Goal: Task Accomplishment & Management: Manage account settings

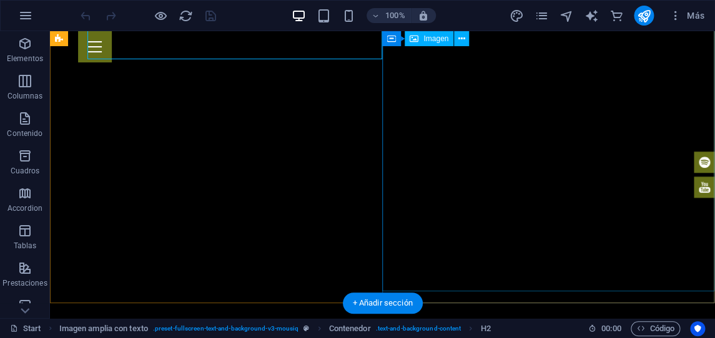
scroll to position [349, 0]
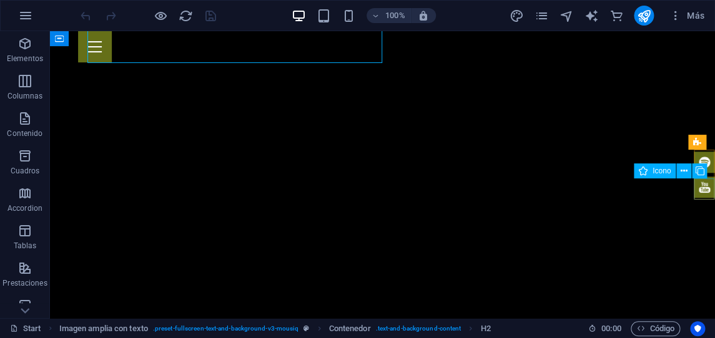
click at [707, 188] on figure at bounding box center [704, 187] width 21 height 21
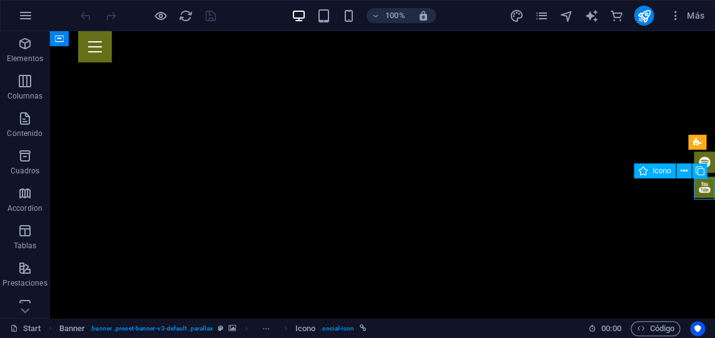
click at [707, 188] on figure at bounding box center [704, 187] width 21 height 21
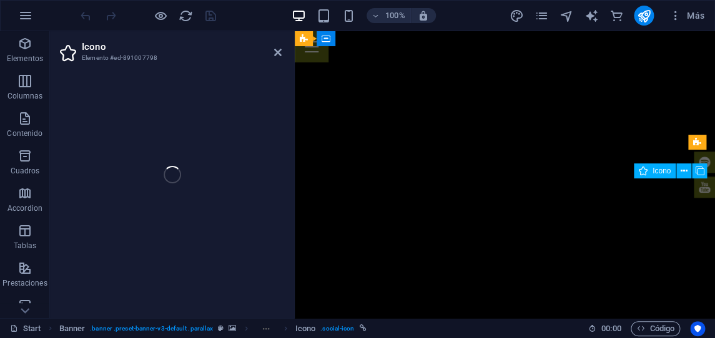
select select "xMidYMid"
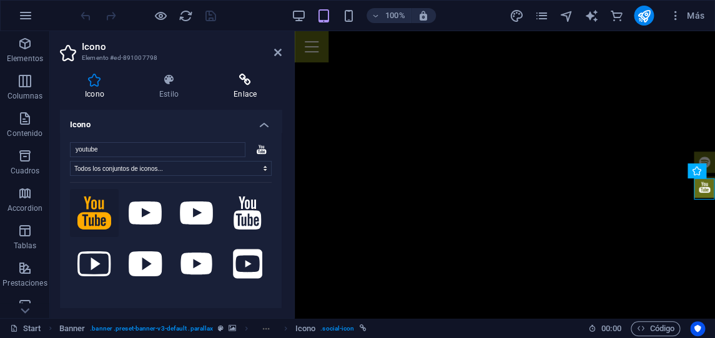
click at [239, 81] on icon at bounding box center [245, 80] width 73 height 12
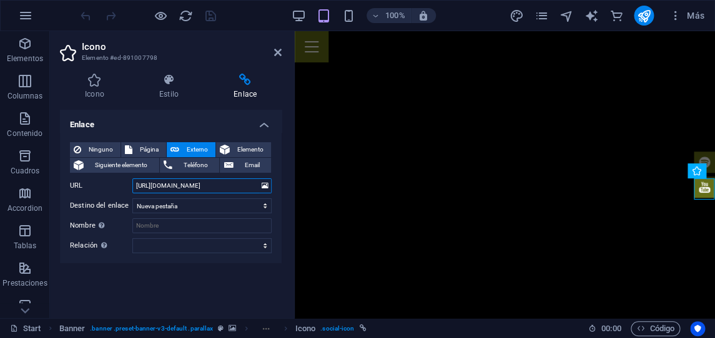
click at [187, 189] on input "https://www.youtube.com/channel/UCo28HHUhuofD7L-5zrLLJyw" at bounding box center [201, 186] width 139 height 15
click at [231, 186] on input "https://www.youtube.com/channel/UCo28HHUhuofD7L-5zrLLJyw" at bounding box center [201, 186] width 139 height 15
paste input "https://www.youtube.com/@zaloreyeslegado"
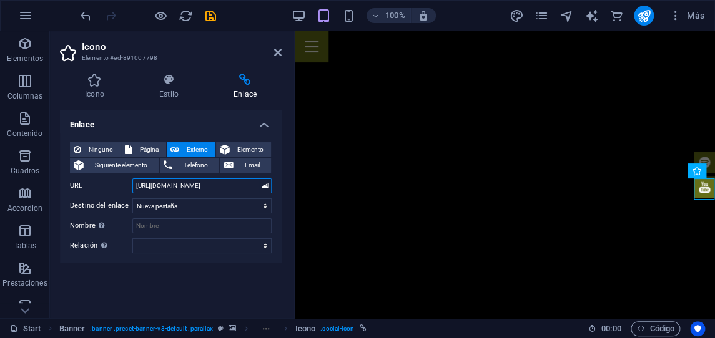
scroll to position [0, 5]
type input "https://www.youtube.com/@zaloreyeslegado"
click at [278, 49] on icon at bounding box center [277, 52] width 7 height 10
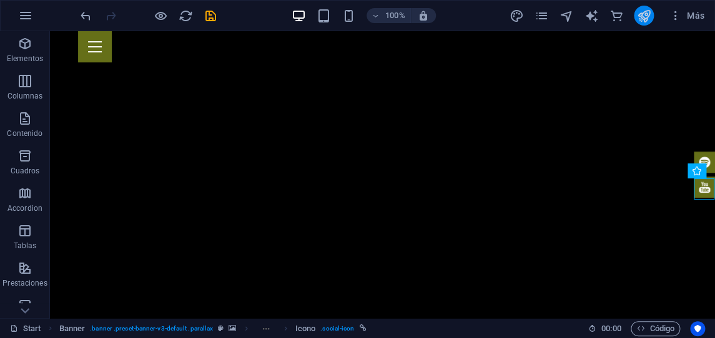
click at [646, 17] on icon "publish" at bounding box center [644, 16] width 14 height 14
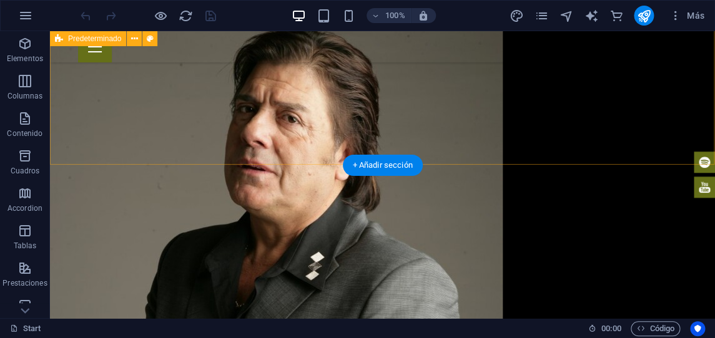
scroll to position [1627, 0]
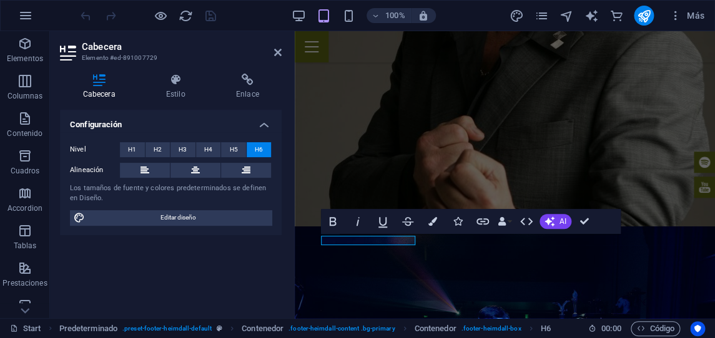
scroll to position [1554, 0]
click at [250, 79] on icon at bounding box center [247, 80] width 69 height 12
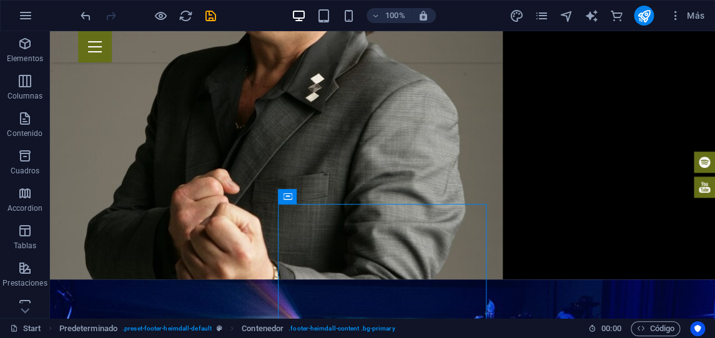
scroll to position [1555, 0]
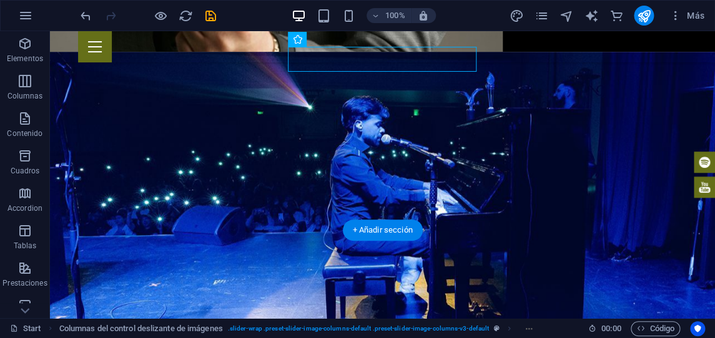
scroll to position [1627, 0]
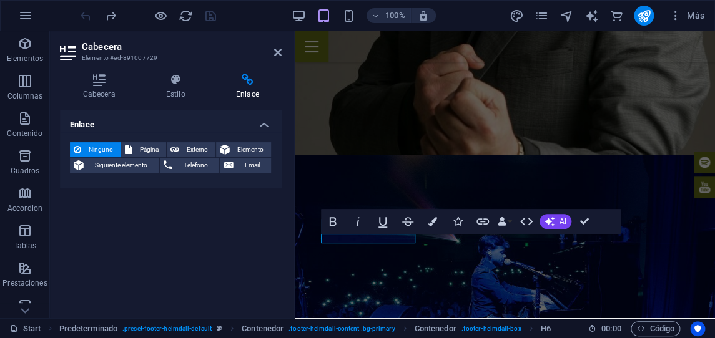
scroll to position [1554, 0]
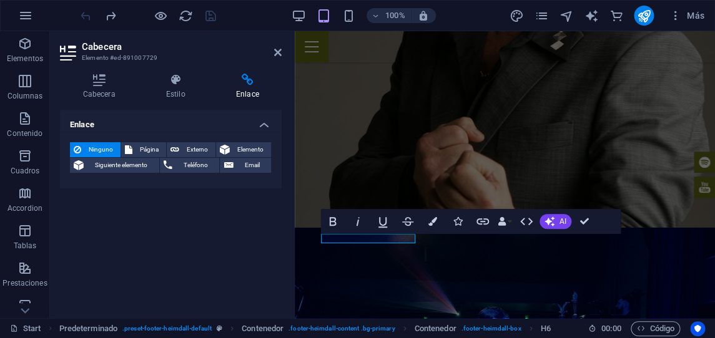
click at [242, 84] on icon at bounding box center [247, 80] width 69 height 12
click at [252, 85] on icon at bounding box center [247, 80] width 69 height 12
click at [203, 145] on span "Externo" at bounding box center [197, 149] width 29 height 15
select select "blank"
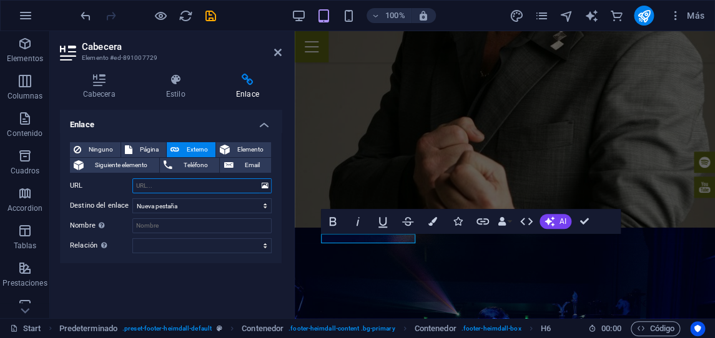
click at [194, 189] on input "URL" at bounding box center [201, 186] width 139 height 15
paste input "[PERSON_NAME]"
type input "[PERSON_NAME]"
click at [280, 54] on icon at bounding box center [277, 52] width 7 height 10
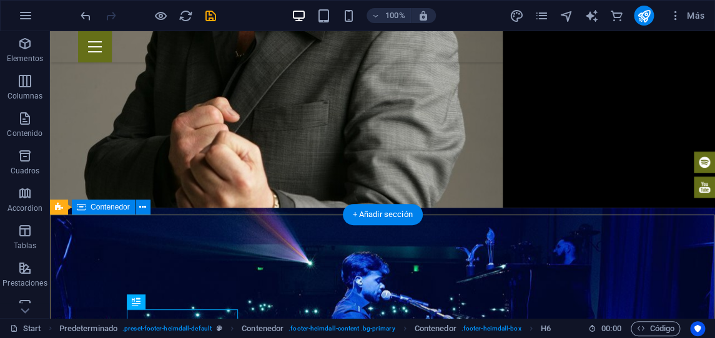
scroll to position [1627, 0]
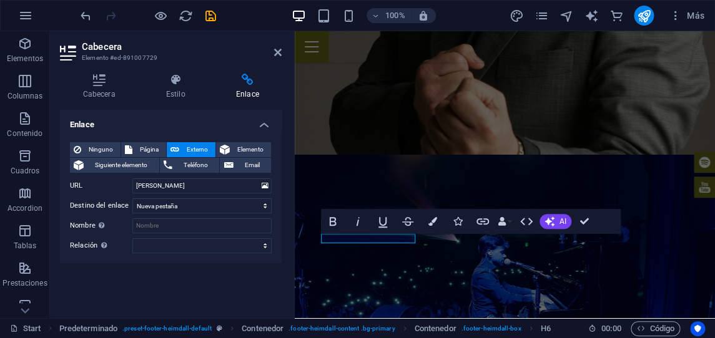
scroll to position [1554, 0]
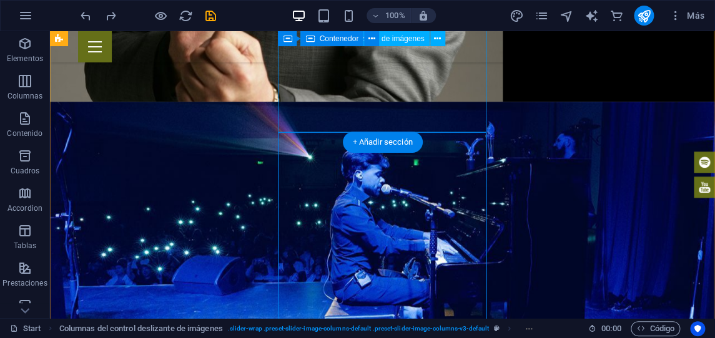
scroll to position [1627, 0]
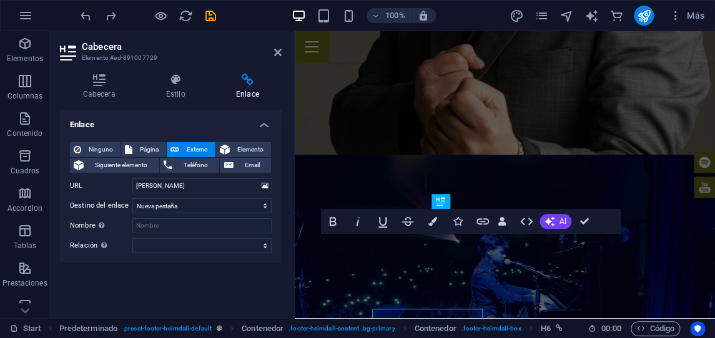
scroll to position [1554, 0]
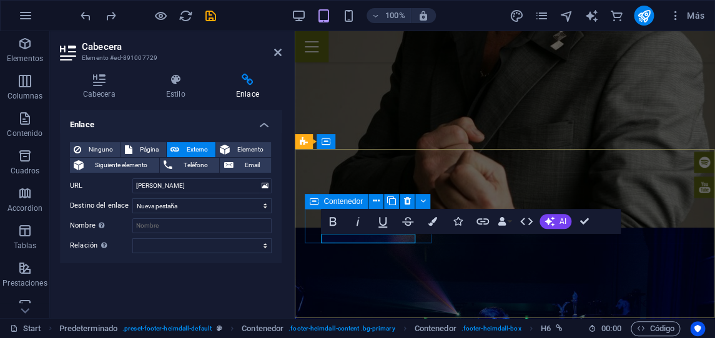
drag, startPoint x: 415, startPoint y: 239, endPoint x: 320, endPoint y: 239, distance: 94.9
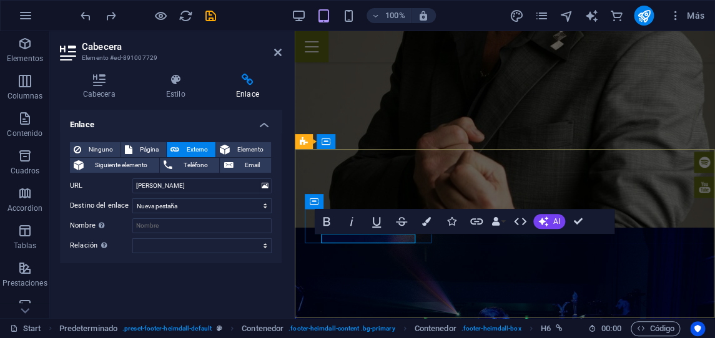
scroll to position [0, 5]
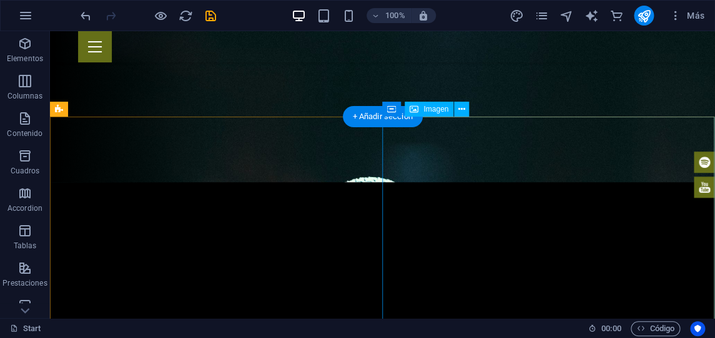
scroll to position [0, 0]
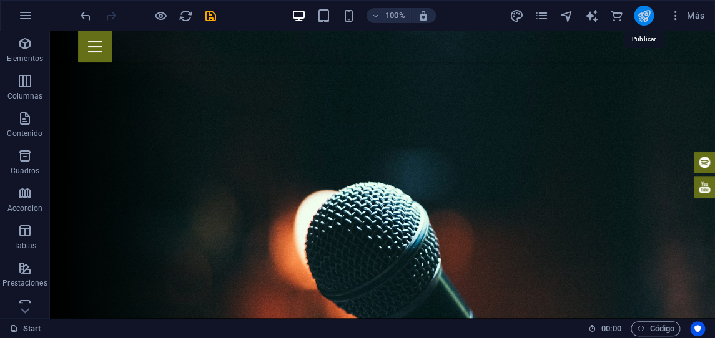
click at [646, 21] on icon "publish" at bounding box center [644, 16] width 14 height 14
